Goal: Complete application form

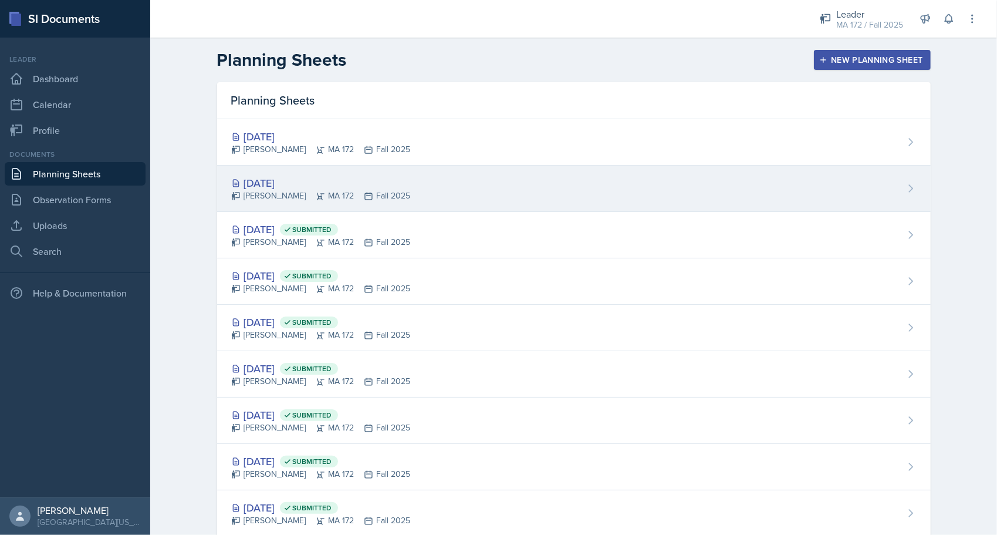
click at [290, 181] on div "[DATE]" at bounding box center [321, 183] width 180 height 16
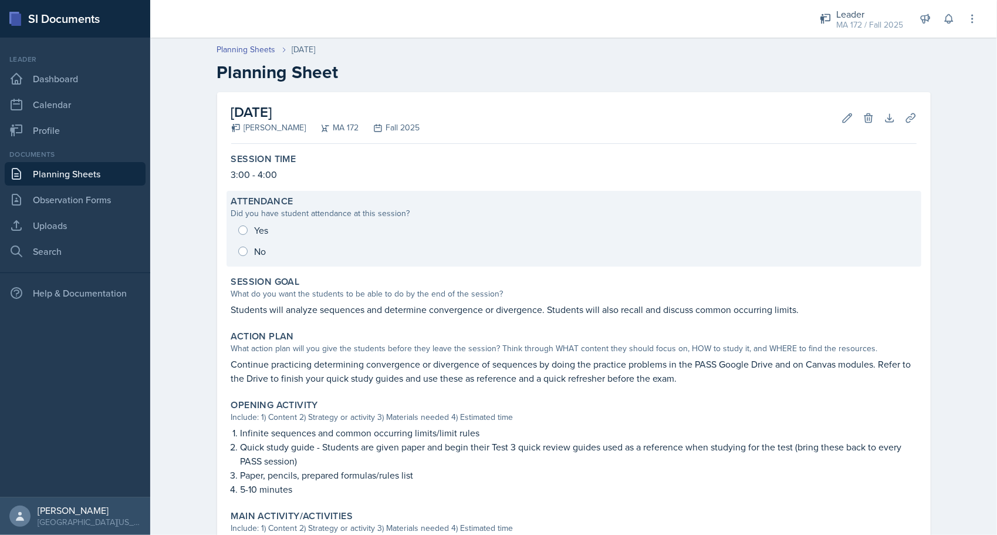
click at [244, 228] on div "Yes No" at bounding box center [574, 241] width 686 height 42
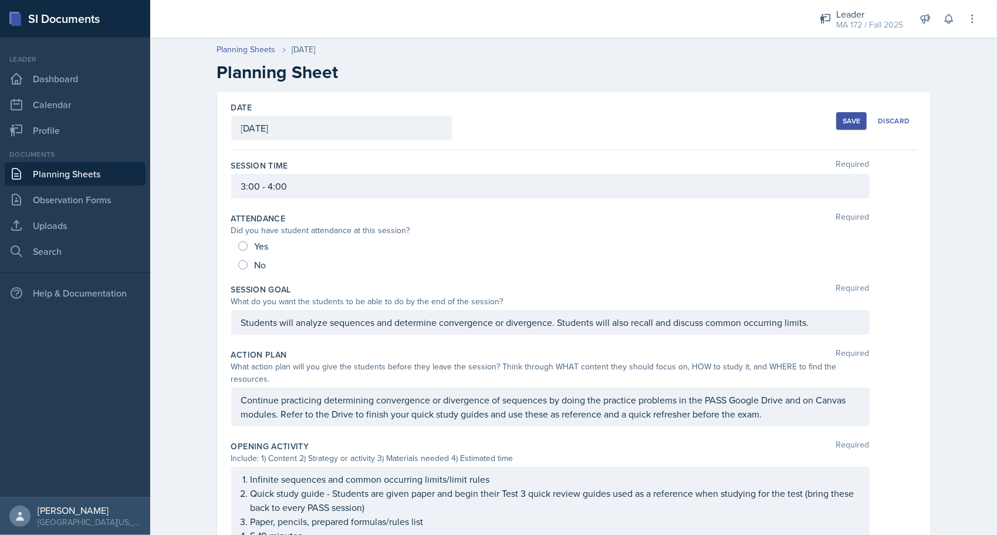
click at [238, 252] on div "Yes" at bounding box center [254, 246] width 33 height 19
click at [238, 245] on input "Yes" at bounding box center [242, 245] width 9 height 9
radio input "true"
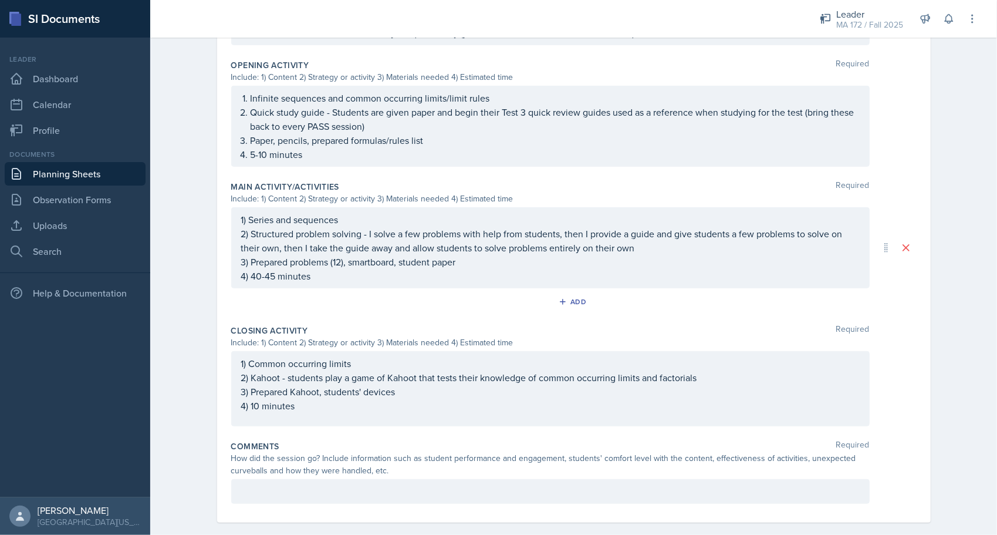
scroll to position [402, 0]
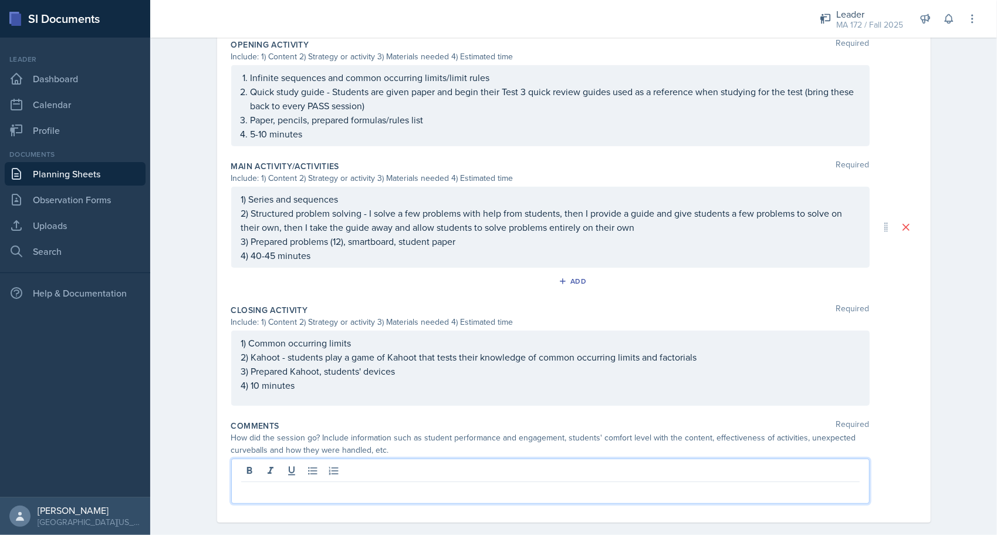
click at [456, 484] on p at bounding box center [550, 491] width 619 height 14
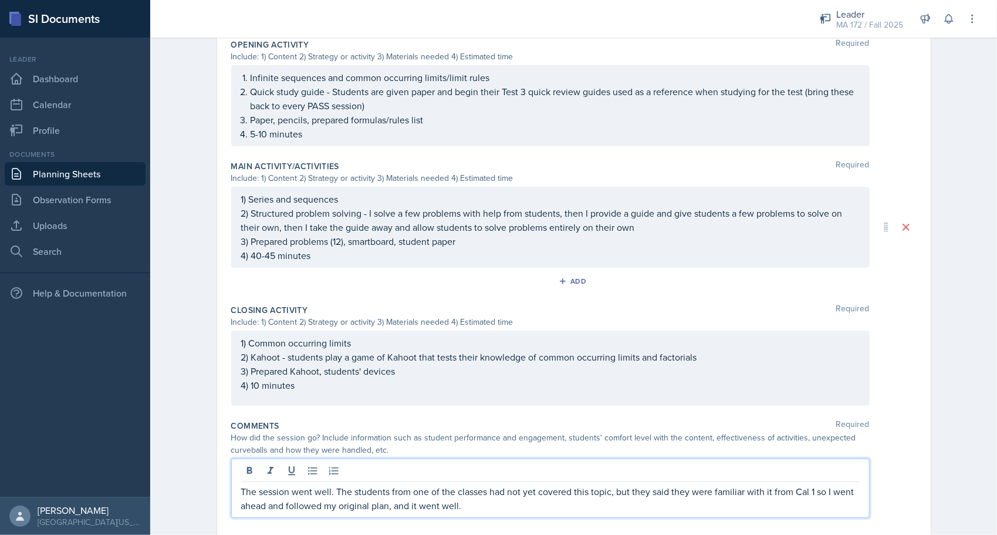
click at [494, 484] on p "The session went well. The students from one of the classes had not yet covered…" at bounding box center [550, 498] width 619 height 28
click at [494, 492] on p "The session went well. The students from one of the classes had not yet covered…" at bounding box center [550, 498] width 619 height 28
click at [404, 486] on p "The session went well. The students from one of the classes had not yet covered…" at bounding box center [550, 498] width 619 height 28
drag, startPoint x: 545, startPoint y: 489, endPoint x: 355, endPoint y: 489, distance: 190.8
click at [355, 489] on p "The session went well. The students from one of the classes had not yet covered…" at bounding box center [550, 498] width 619 height 28
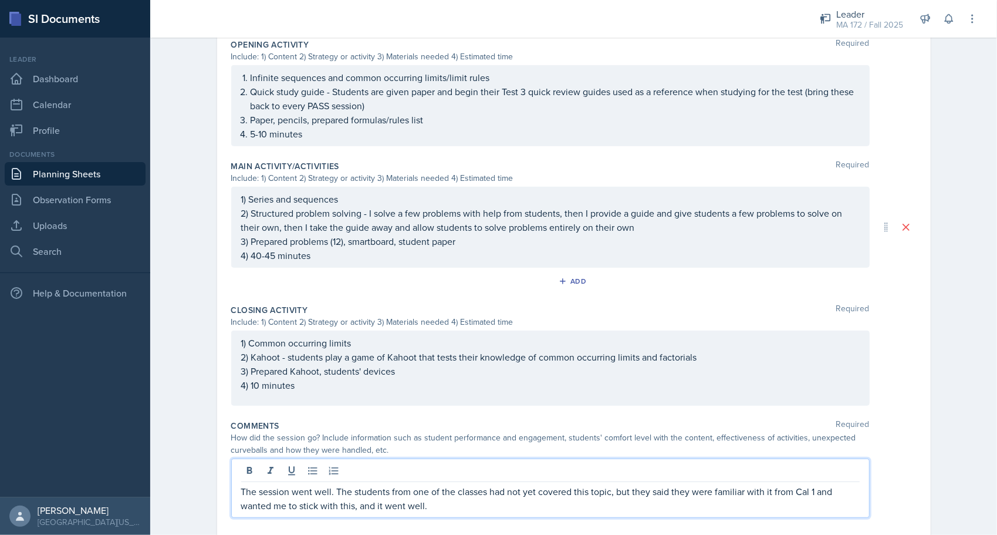
click at [444, 496] on p "The session went well. The students from one of the classes had not yet covered…" at bounding box center [550, 498] width 619 height 28
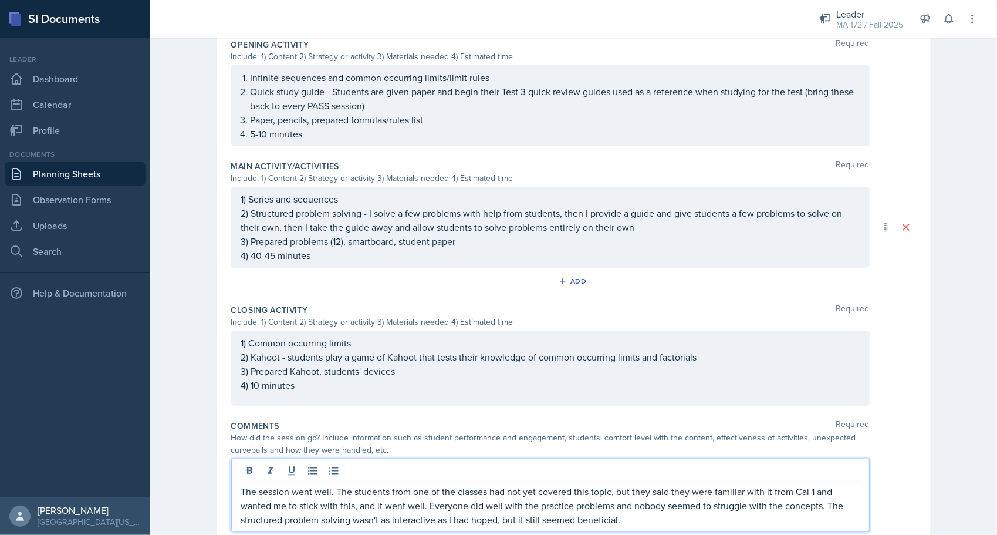
click at [494, 493] on p "The session went well. The students from one of the classes had not yet covered…" at bounding box center [550, 505] width 619 height 42
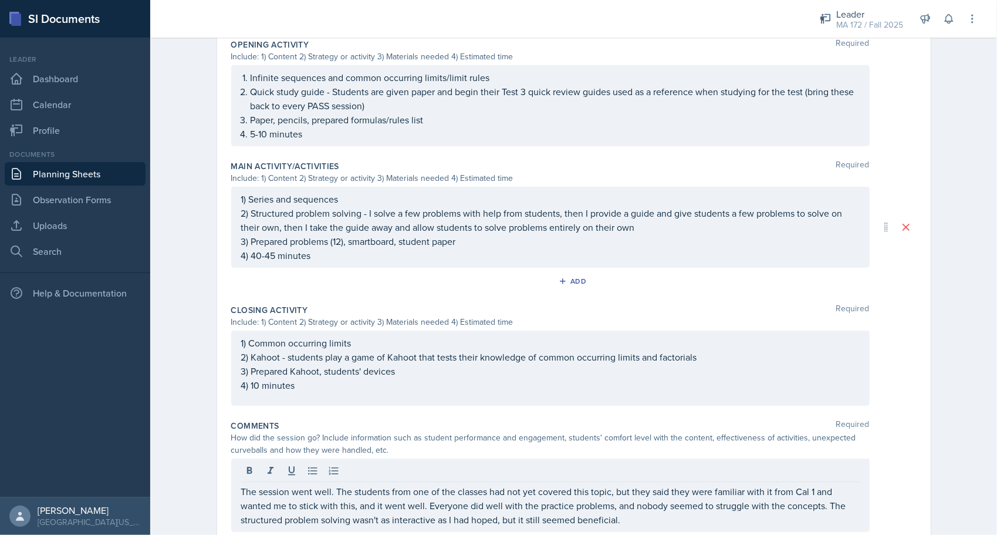
scroll to position [0, 0]
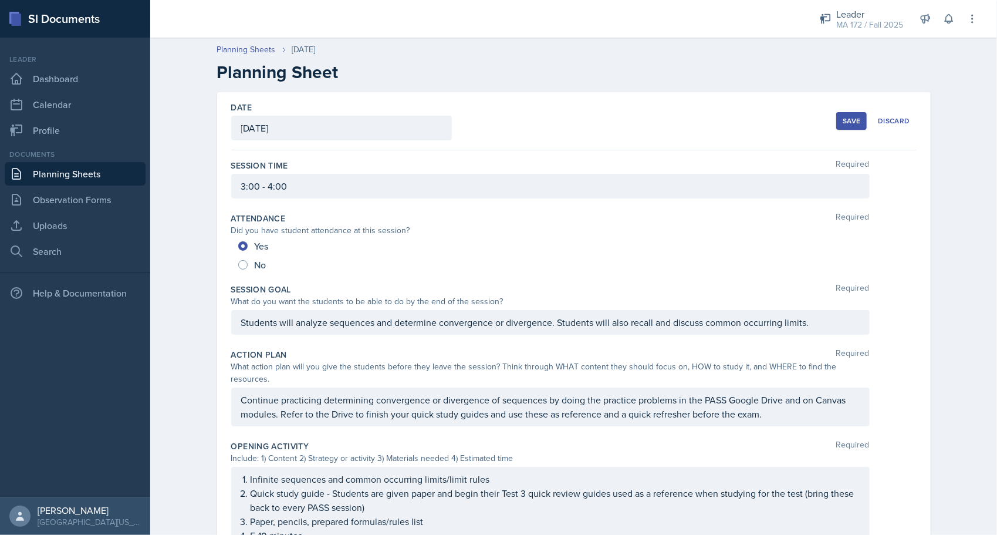
click at [494, 123] on div "Save" at bounding box center [852, 120] width 18 height 9
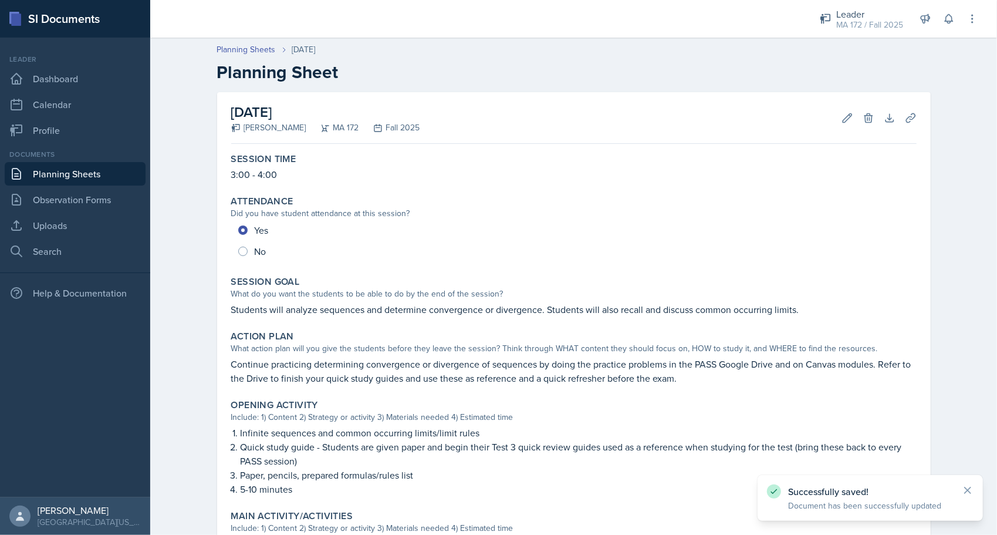
scroll to position [344, 0]
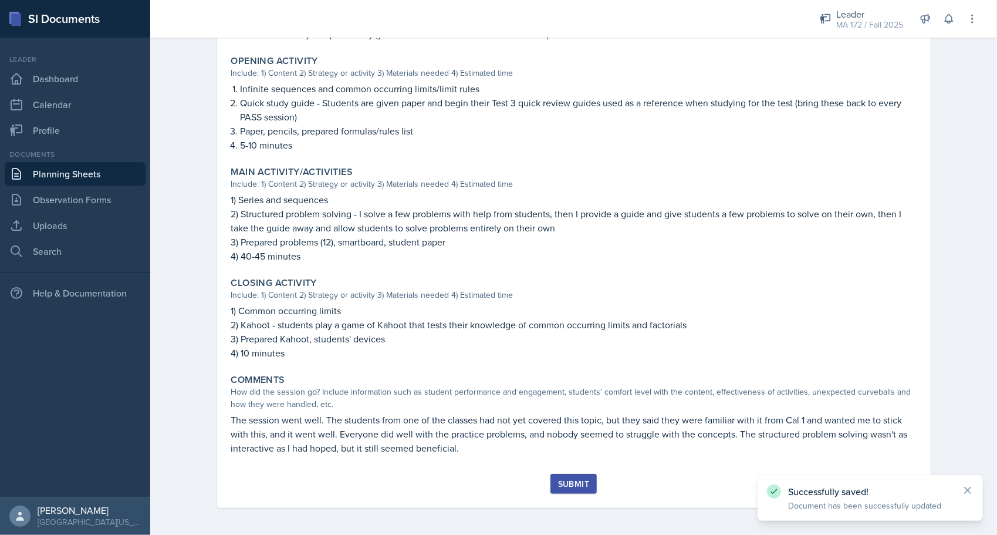
click at [494, 487] on div "Submit" at bounding box center [573, 483] width 31 height 9
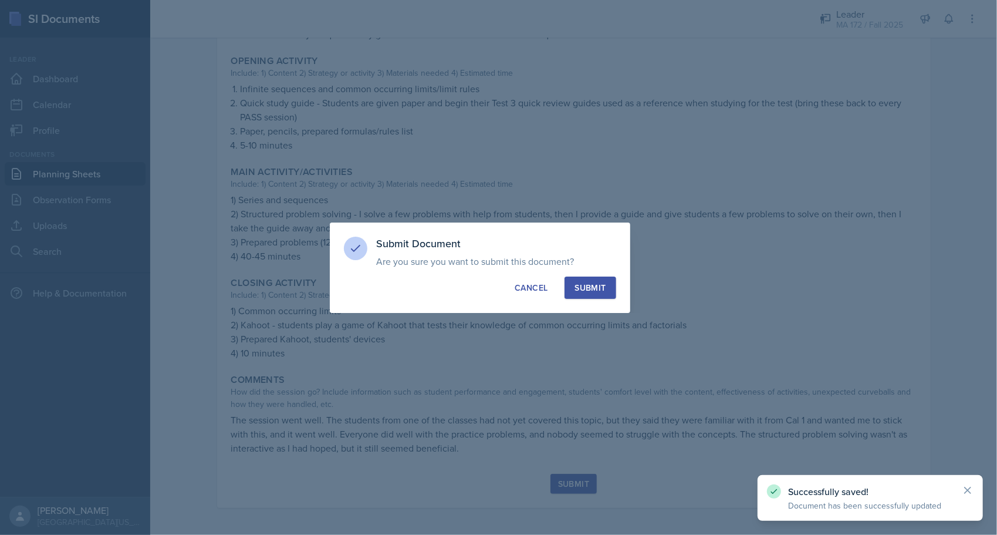
click at [494, 295] on button "Submit" at bounding box center [590, 288] width 51 height 22
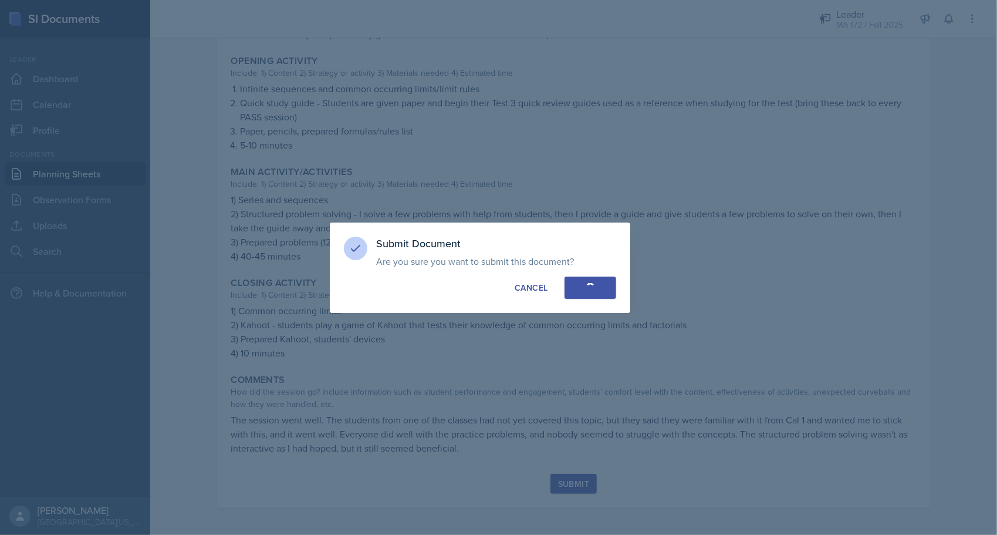
radio input "true"
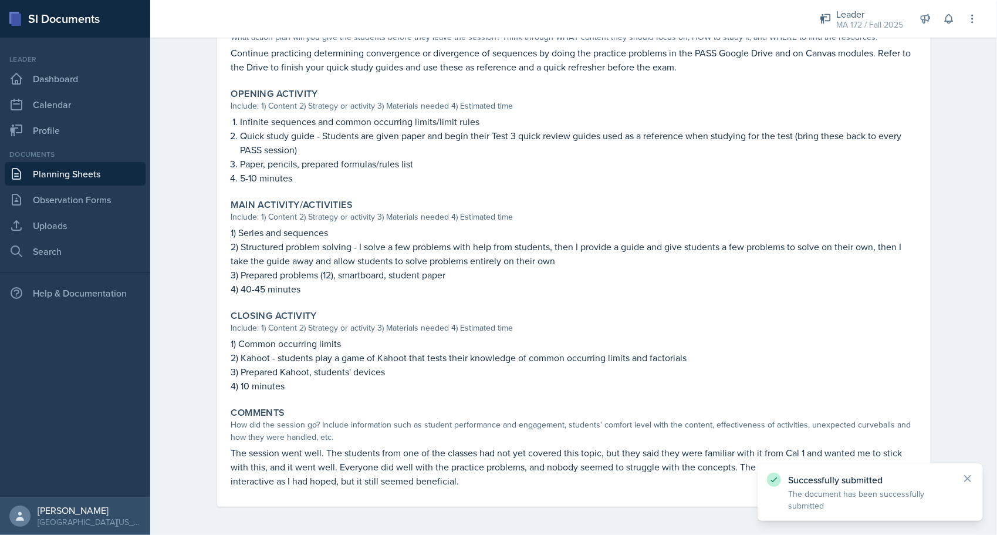
scroll to position [311, 0]
